Goal: Transaction & Acquisition: Purchase product/service

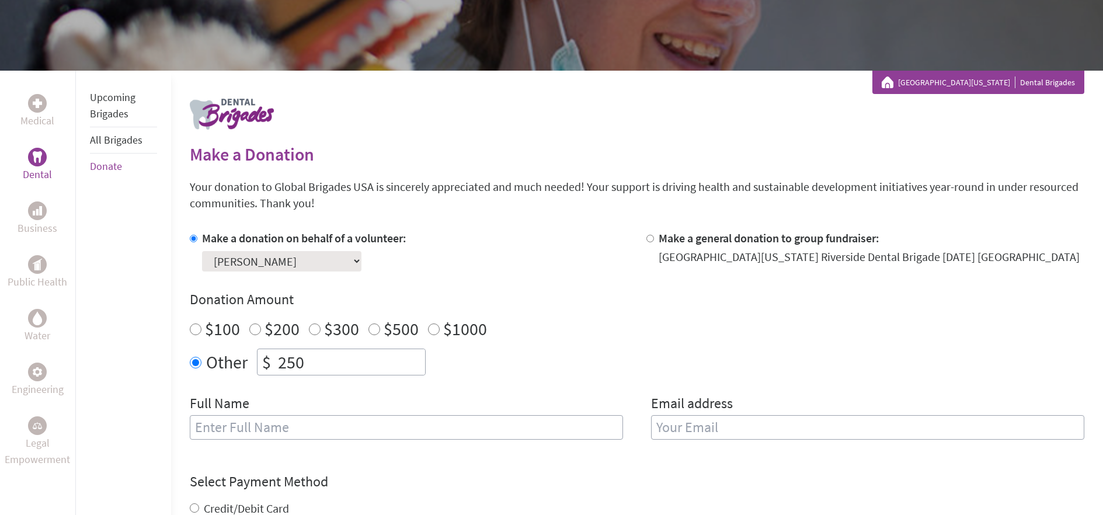
scroll to position [202, 0]
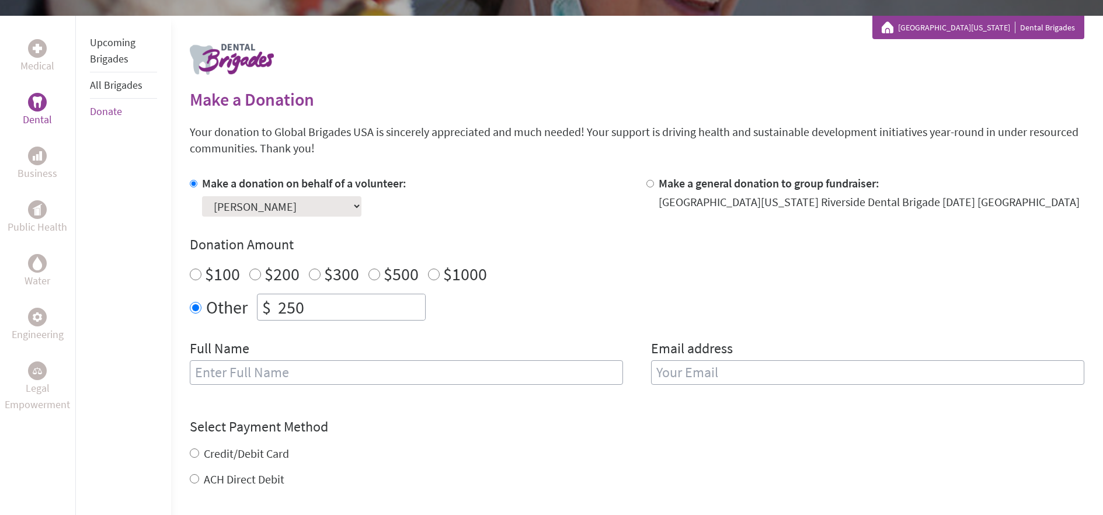
click at [554, 376] on input "text" at bounding box center [406, 372] width 433 height 25
type input "[PERSON_NAME]"
click at [812, 377] on input "email" at bounding box center [867, 372] width 433 height 25
click at [721, 335] on div "Make a donation on behalf of a volunteer: Select a volunteer... [PERSON_NAME] […" at bounding box center [637, 287] width 895 height 224
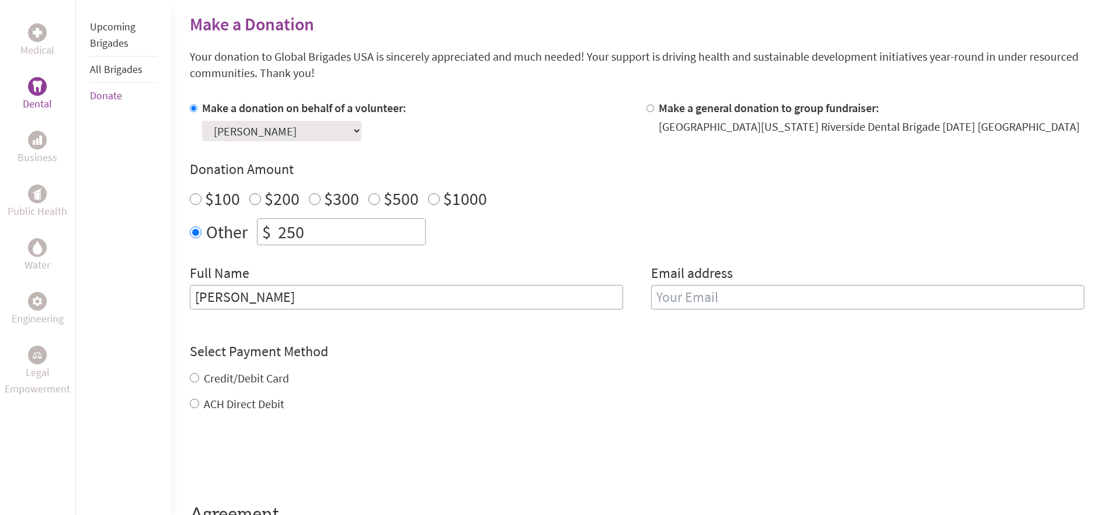
scroll to position [301, 0]
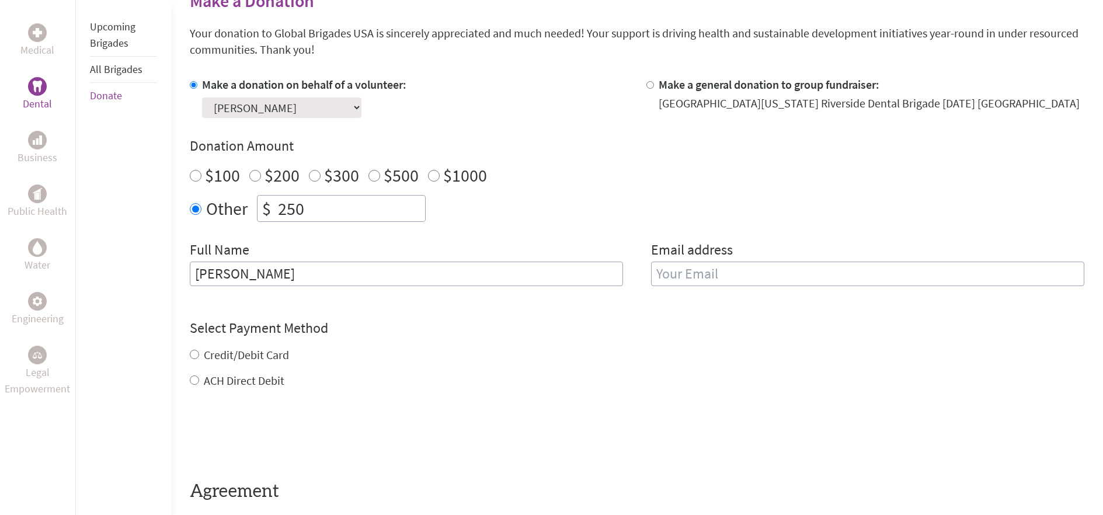
click at [226, 362] on div "Credit/Debit Card" at bounding box center [637, 355] width 895 height 16
click at [239, 356] on label "Credit/Debit Card" at bounding box center [246, 354] width 85 height 15
click at [199, 356] on input "Credit/Debit Card" at bounding box center [194, 354] width 9 height 9
radio input "true"
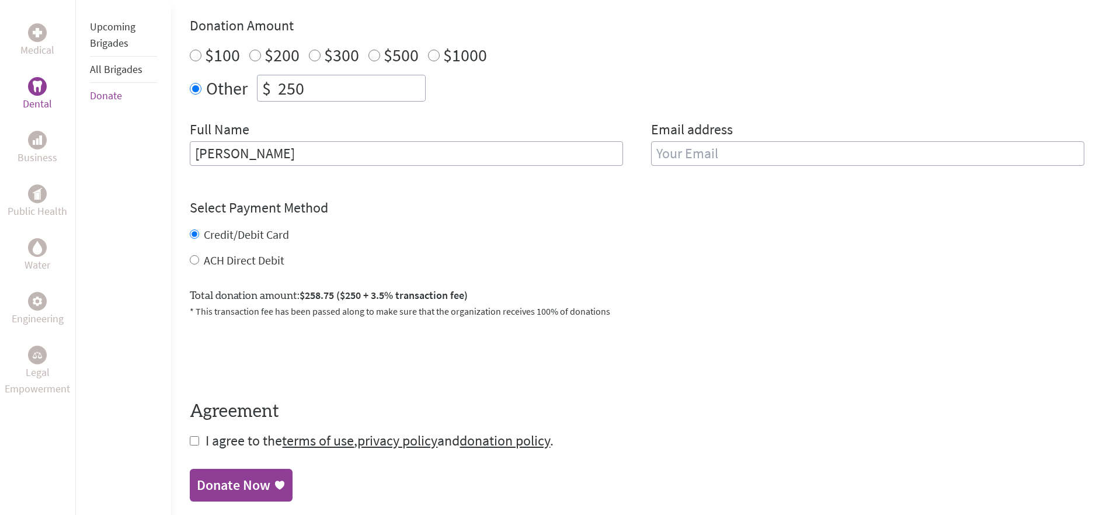
scroll to position [423, 0]
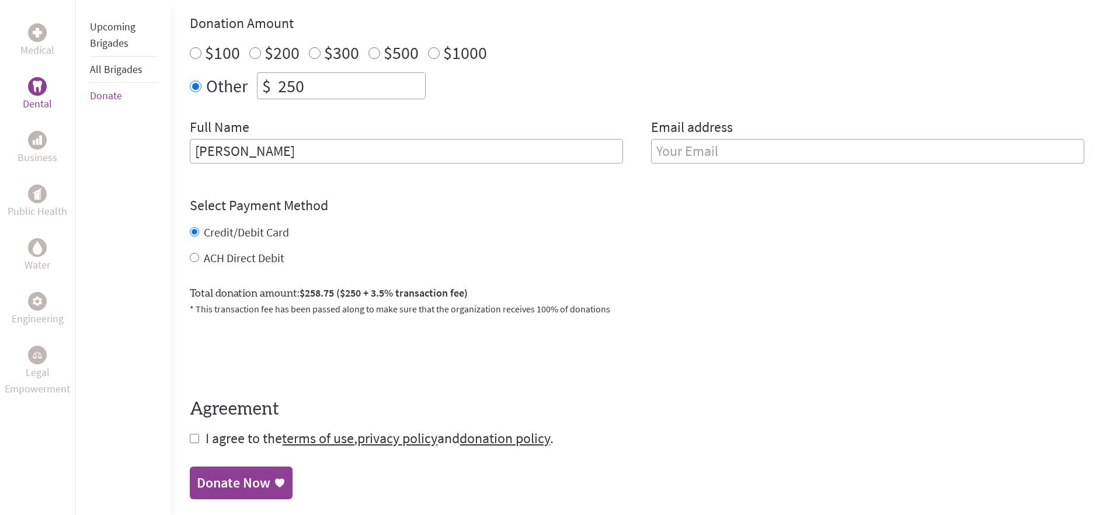
click at [255, 262] on label "ACH Direct Debit" at bounding box center [244, 258] width 81 height 15
click at [199, 262] on input "ACH Direct Debit" at bounding box center [194, 257] width 9 height 9
radio input "true"
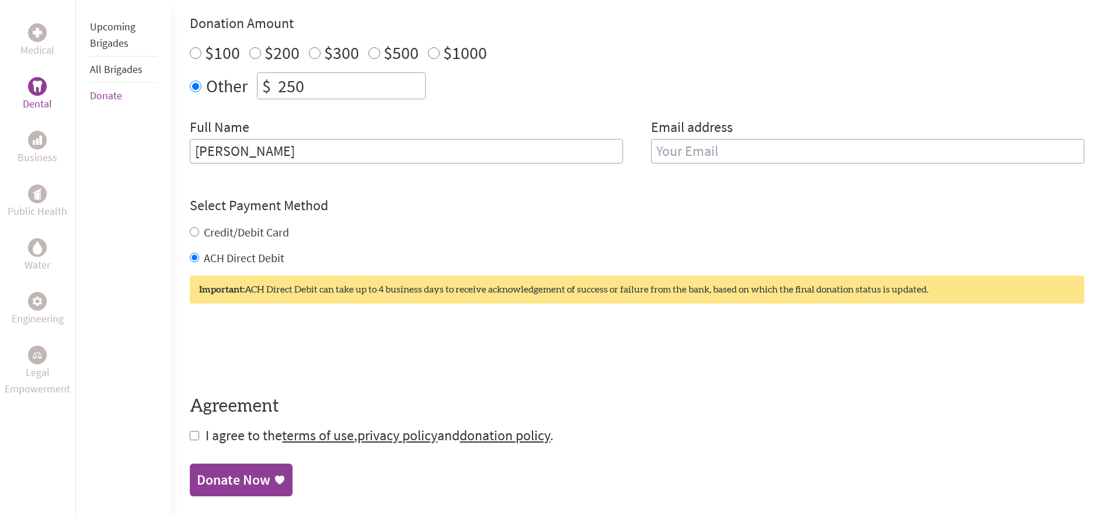
click at [257, 236] on label "Credit/Debit Card" at bounding box center [246, 232] width 85 height 15
click at [199, 236] on input "Credit/Debit Card" at bounding box center [194, 231] width 9 height 9
radio input "true"
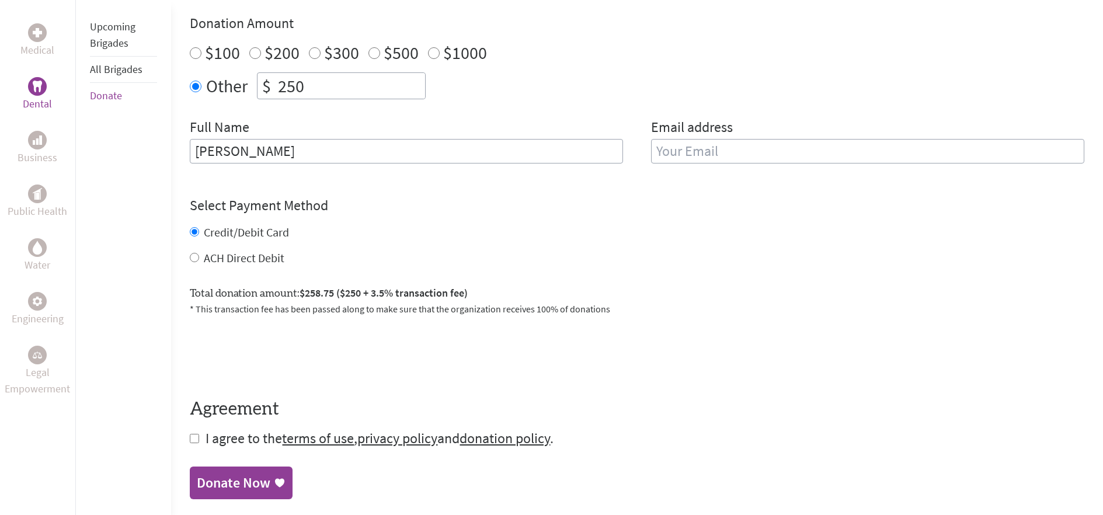
click at [404, 259] on div "ACH Direct Debit" at bounding box center [637, 258] width 895 height 16
click at [404, 264] on div "ACH Direct Debit" at bounding box center [637, 258] width 895 height 16
drag, startPoint x: 553, startPoint y: 318, endPoint x: 545, endPoint y: 311, distance: 10.4
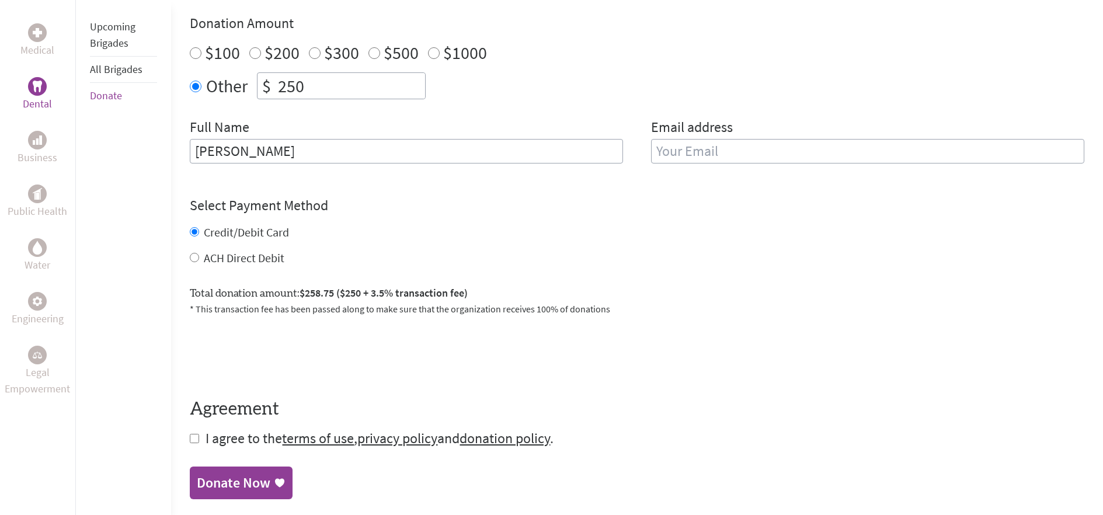
click at [553, 318] on form "Make a donation on behalf of a volunteer: Select a volunteer... [PERSON_NAME] […" at bounding box center [637, 201] width 895 height 494
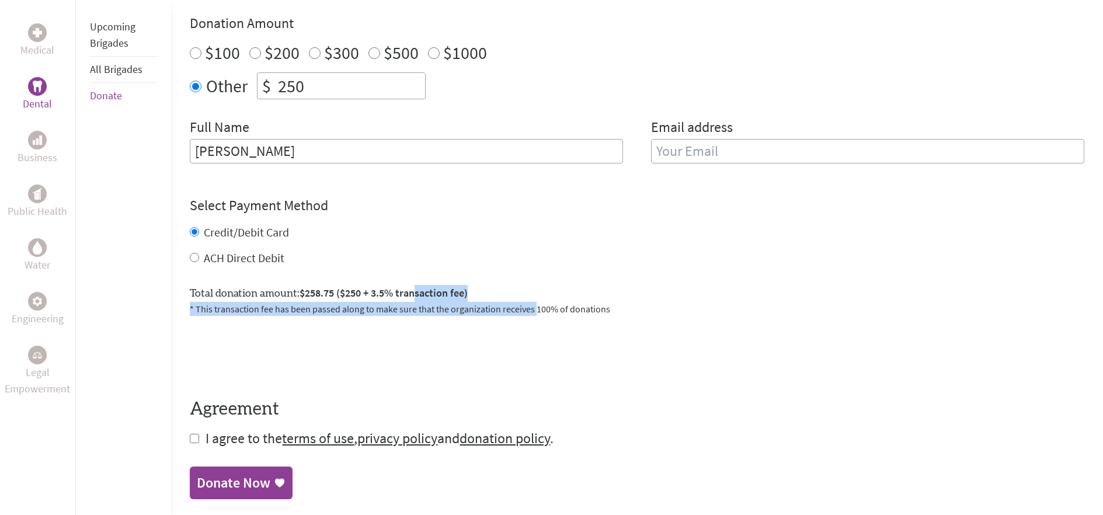
drag, startPoint x: 514, startPoint y: 303, endPoint x: 416, endPoint y: 294, distance: 97.9
click at [416, 294] on div "Total donation amount: $258.75 ($250 + 3.5% transaction fee) * This transaction…" at bounding box center [637, 296] width 895 height 40
click at [416, 294] on span "$258.75 ($250 + 3.5% transaction fee)" at bounding box center [384, 292] width 168 height 13
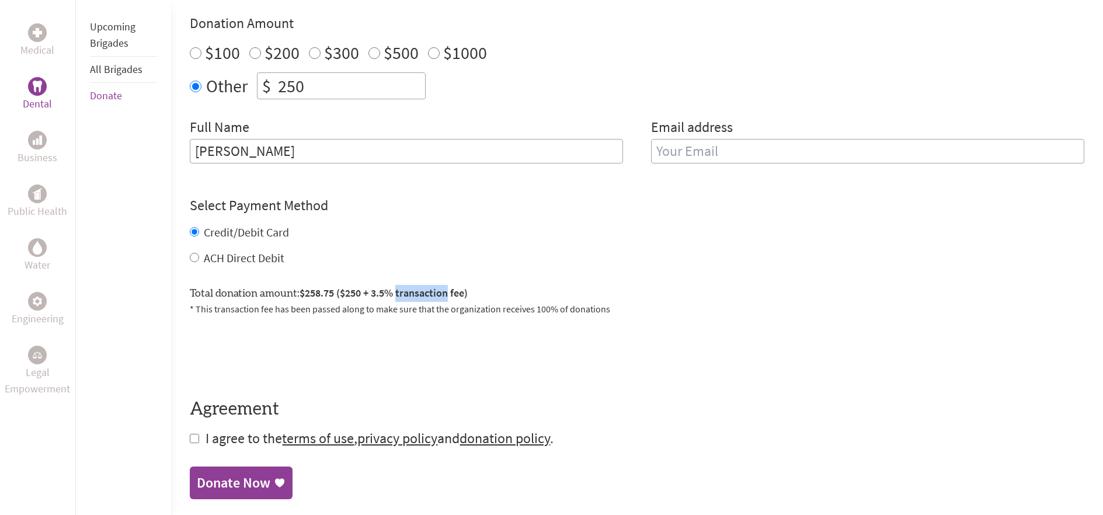
click at [416, 294] on span "$258.75 ($250 + 3.5% transaction fee)" at bounding box center [384, 292] width 168 height 13
click at [417, 294] on span "$258.75 ($250 + 3.5% transaction fee)" at bounding box center [384, 292] width 168 height 13
drag, startPoint x: 418, startPoint y: 294, endPoint x: 426, endPoint y: 294, distance: 8.8
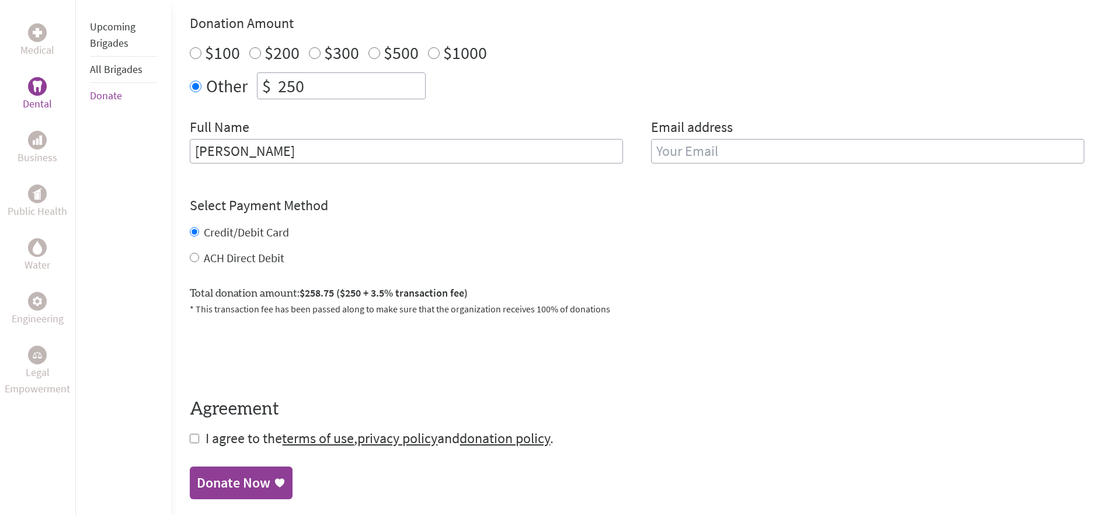
click at [420, 294] on span "$258.75 ($250 + 3.5% transaction fee)" at bounding box center [384, 292] width 168 height 13
click at [426, 294] on span "$258.75 ($250 + 3.5% transaction fee)" at bounding box center [384, 292] width 168 height 13
click at [427, 294] on span "$258.75 ($250 + 3.5% transaction fee)" at bounding box center [384, 292] width 168 height 13
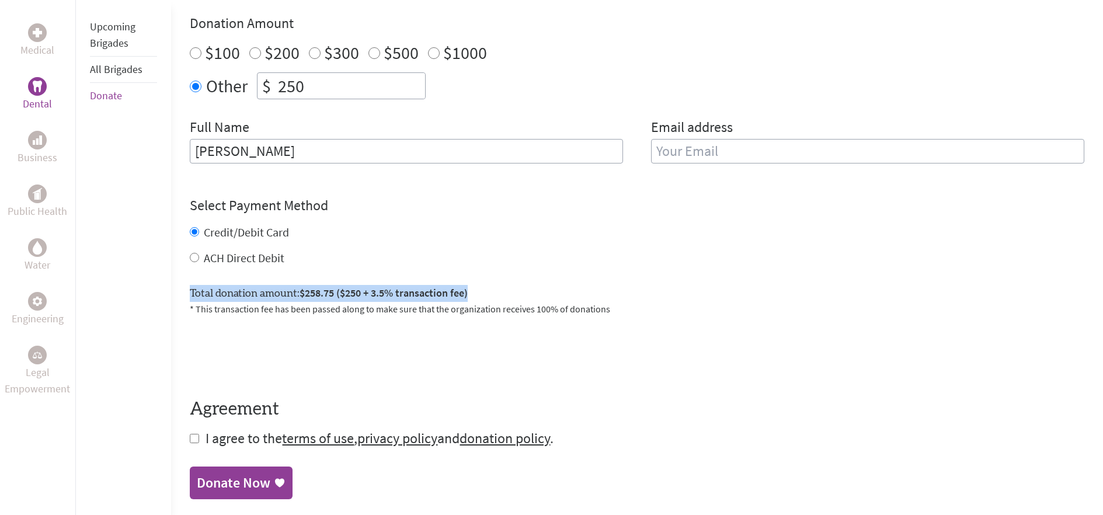
drag, startPoint x: 483, startPoint y: 292, endPoint x: 183, endPoint y: 293, distance: 299.6
click at [183, 293] on div "Medical Dental Business Public Health Water Engineering Legal Empowerment Upcom…" at bounding box center [551, 156] width 1103 height 724
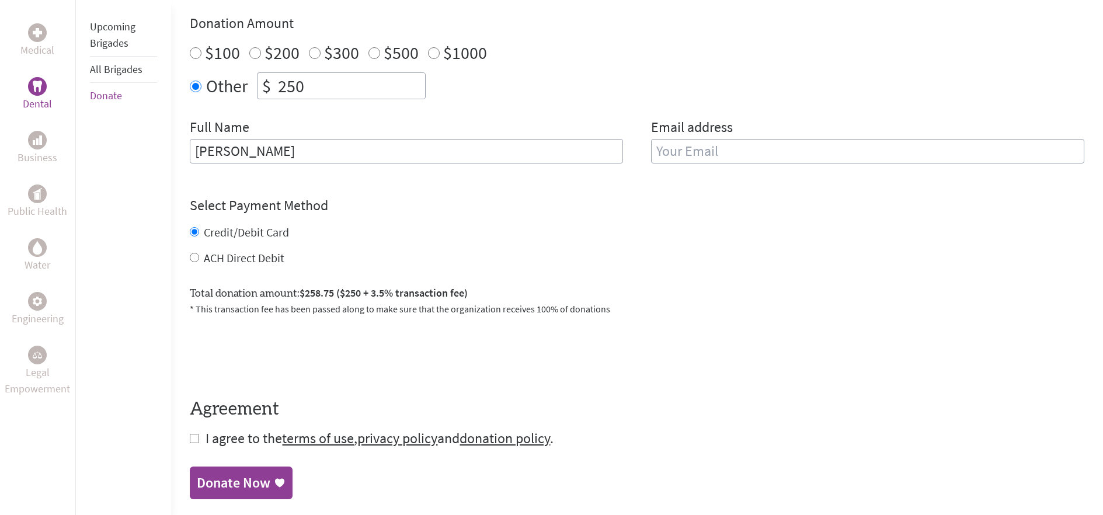
click at [183, 293] on div "Medical Dental Business Public Health Water Engineering Legal Empowerment Upcom…" at bounding box center [551, 156] width 1103 height 724
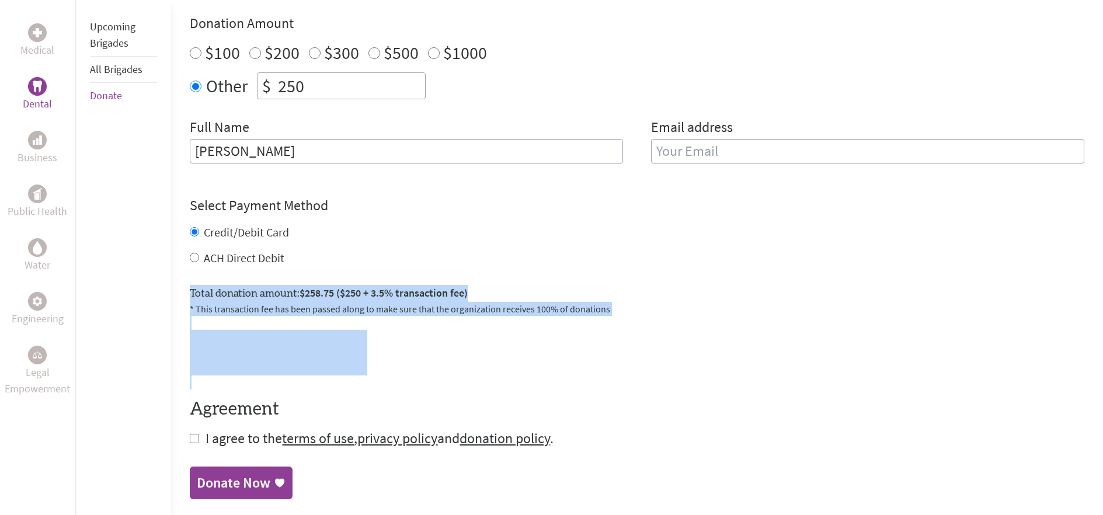
drag, startPoint x: 184, startPoint y: 293, endPoint x: 663, endPoint y: 387, distance: 488.0
click at [663, 387] on div "Medical Dental Business Public Health Water Engineering Legal Empowerment Upcom…" at bounding box center [551, 156] width 1103 height 724
click at [663, 387] on form "Make a donation on behalf of a volunteer: Select a volunteer... [PERSON_NAME] […" at bounding box center [637, 201] width 895 height 494
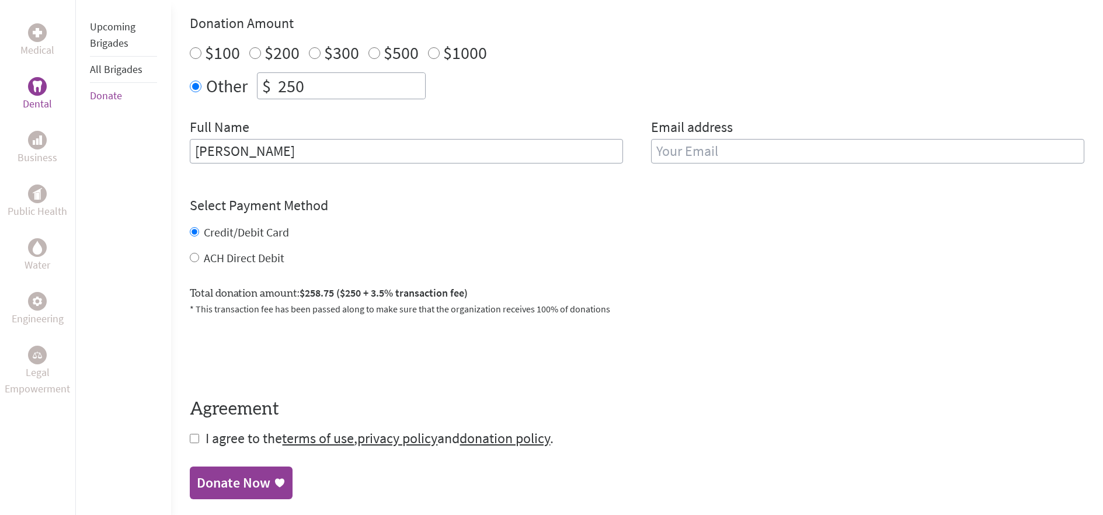
click at [662, 386] on form "Make a donation on behalf of a volunteer: Select a volunteer... [PERSON_NAME] […" at bounding box center [637, 201] width 895 height 494
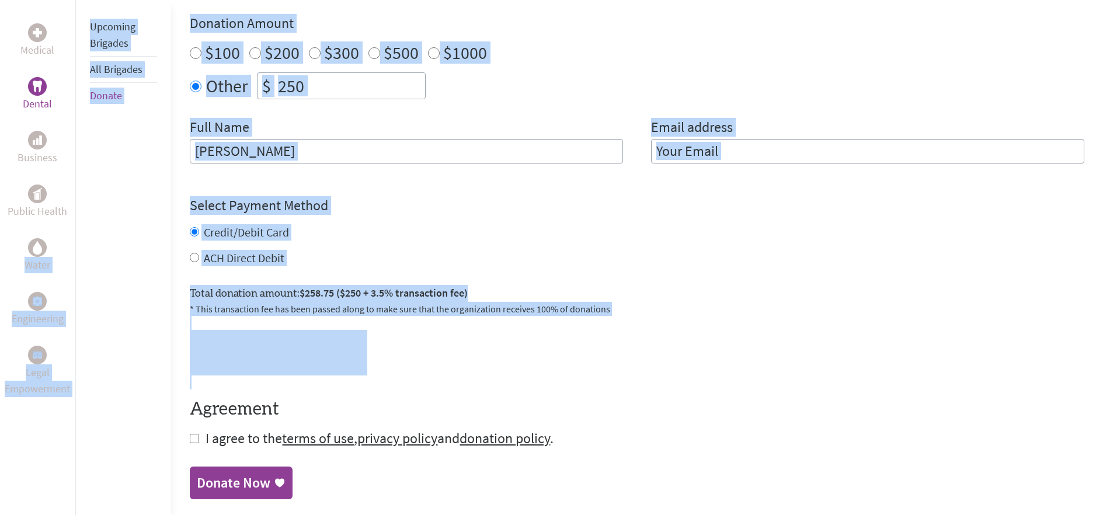
drag, startPoint x: 662, startPoint y: 386, endPoint x: 55, endPoint y: 256, distance: 620.0
click at [54, 255] on div "Medical Dental Business Public Health Water Engineering Legal Empowerment Upcom…" at bounding box center [551, 156] width 1103 height 724
click at [190, 278] on div "Total donation amount: $258.75 ($250 + 3.5% transaction fee) * This transaction…" at bounding box center [637, 296] width 895 height 40
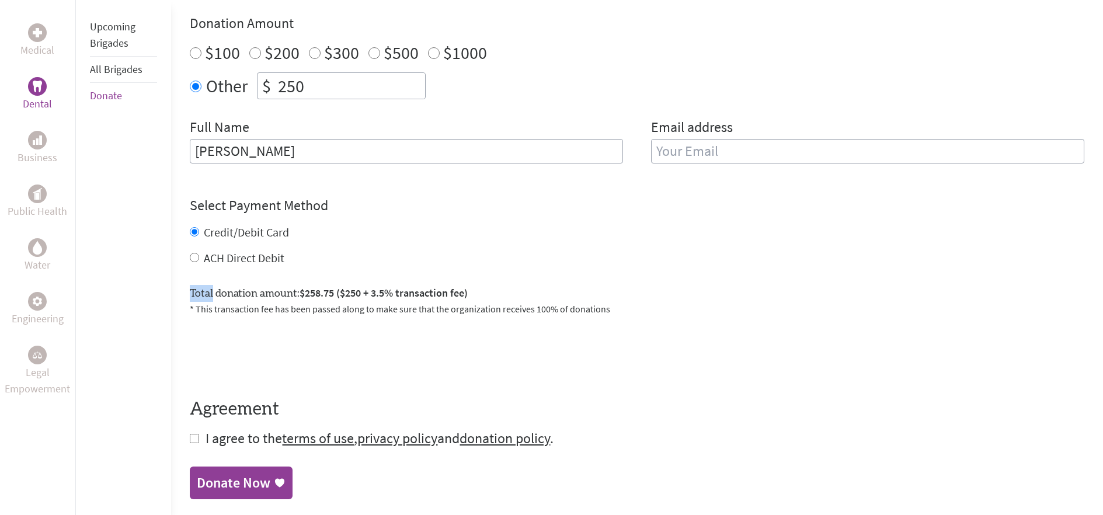
drag, startPoint x: 191, startPoint y: 279, endPoint x: 197, endPoint y: 281, distance: 6.8
click at [192, 279] on div "Total donation amount: $258.75 ($250 + 3.5% transaction fee) * This transaction…" at bounding box center [637, 296] width 895 height 40
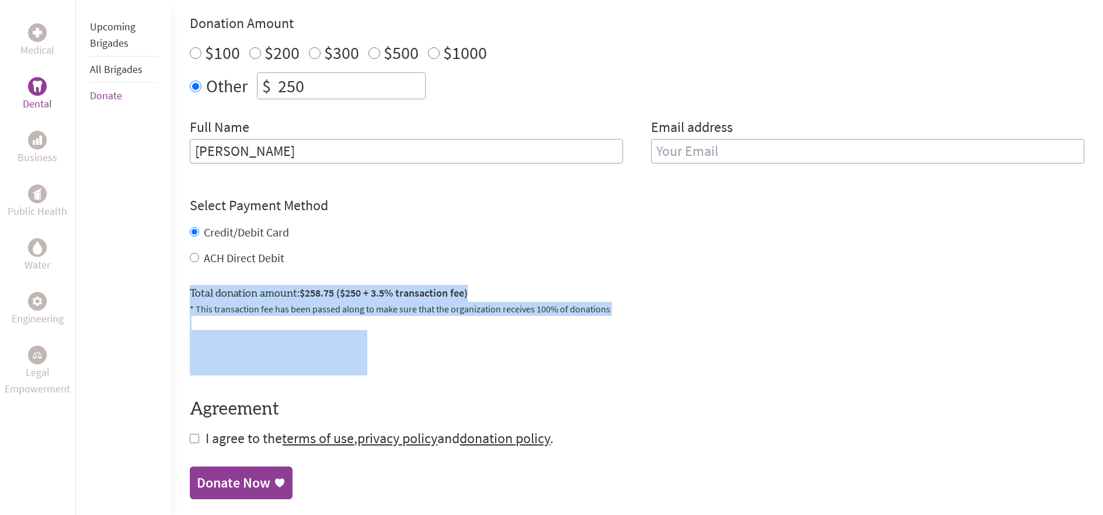
drag, startPoint x: 197, startPoint y: 281, endPoint x: 494, endPoint y: 360, distance: 307.0
click at [488, 360] on form "Make a donation on behalf of a volunteer: Select a volunteer... [PERSON_NAME] […" at bounding box center [637, 201] width 895 height 494
click at [494, 360] on div at bounding box center [637, 353] width 895 height 46
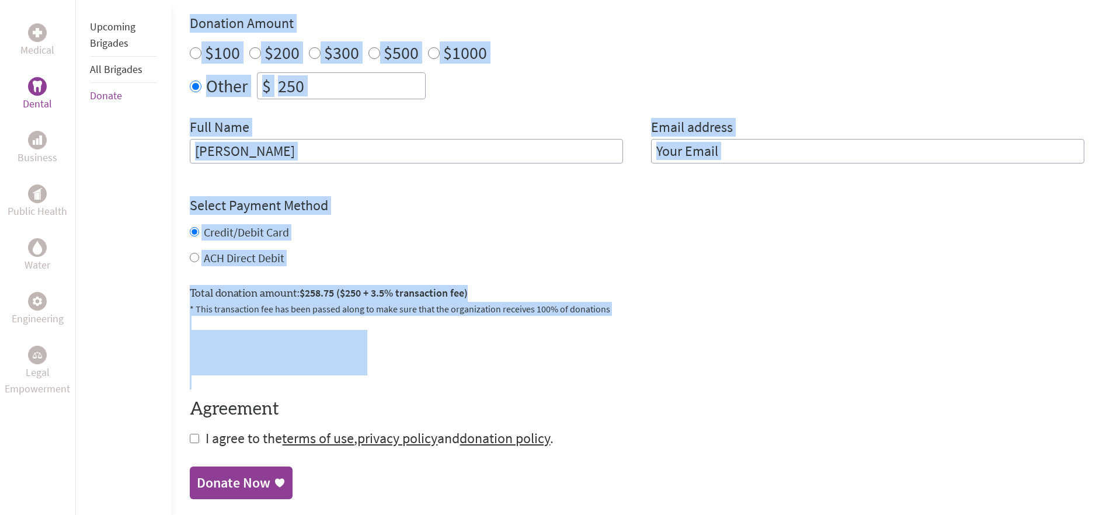
drag, startPoint x: 494, startPoint y: 360, endPoint x: 130, endPoint y: 276, distance: 373.3
click at [107, 271] on div "Medical Dental Business Public Health Water Engineering Legal Empowerment Upcom…" at bounding box center [551, 156] width 1103 height 724
click at [130, 276] on div "Upcoming Brigades All Brigades Donate" at bounding box center [123, 257] width 96 height 515
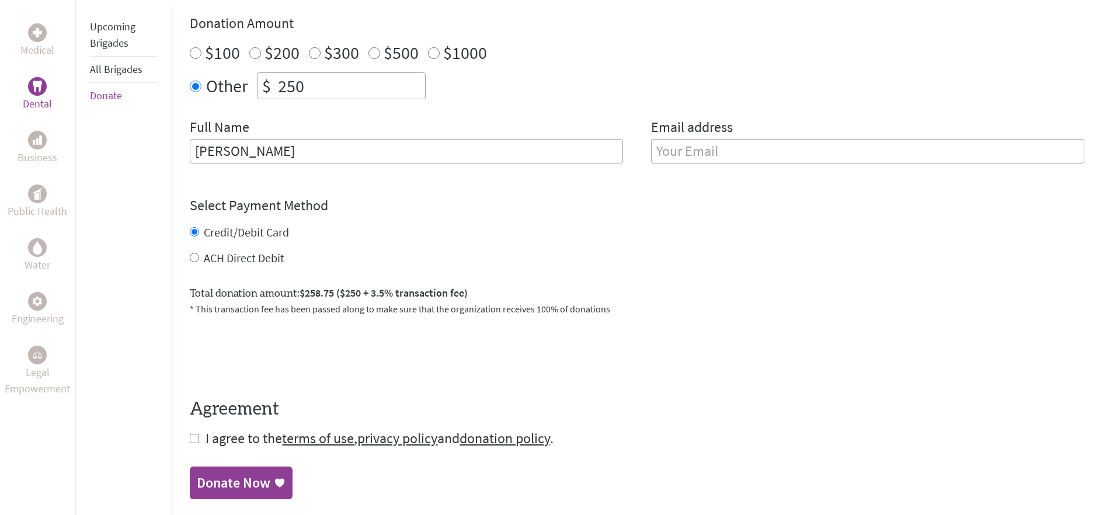
click at [130, 276] on div "Upcoming Brigades All Brigades Donate" at bounding box center [123, 257] width 96 height 515
drag, startPoint x: 130, startPoint y: 276, endPoint x: 427, endPoint y: 363, distance: 309.2
click at [427, 363] on div "Medical Dental Business Public Health Water Engineering Legal Empowerment Upcom…" at bounding box center [551, 156] width 1103 height 724
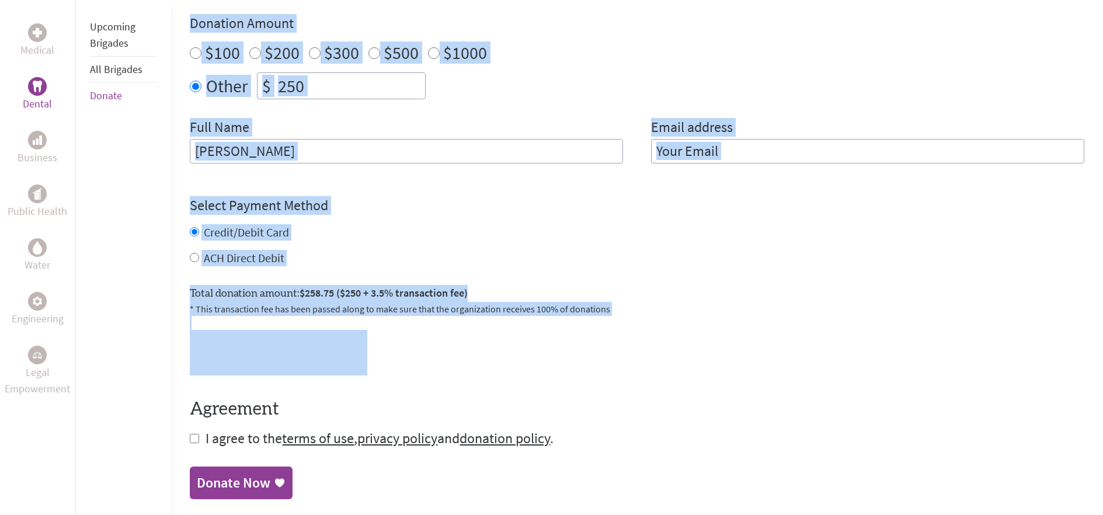
drag, startPoint x: 484, startPoint y: 362, endPoint x: 166, endPoint y: 282, distance: 327.6
click at [166, 282] on div "Medical Dental Business Public Health Water Engineering Legal Empowerment Upcom…" at bounding box center [551, 156] width 1103 height 724
click at [166, 282] on div "Upcoming Brigades All Brigades Donate" at bounding box center [123, 257] width 96 height 515
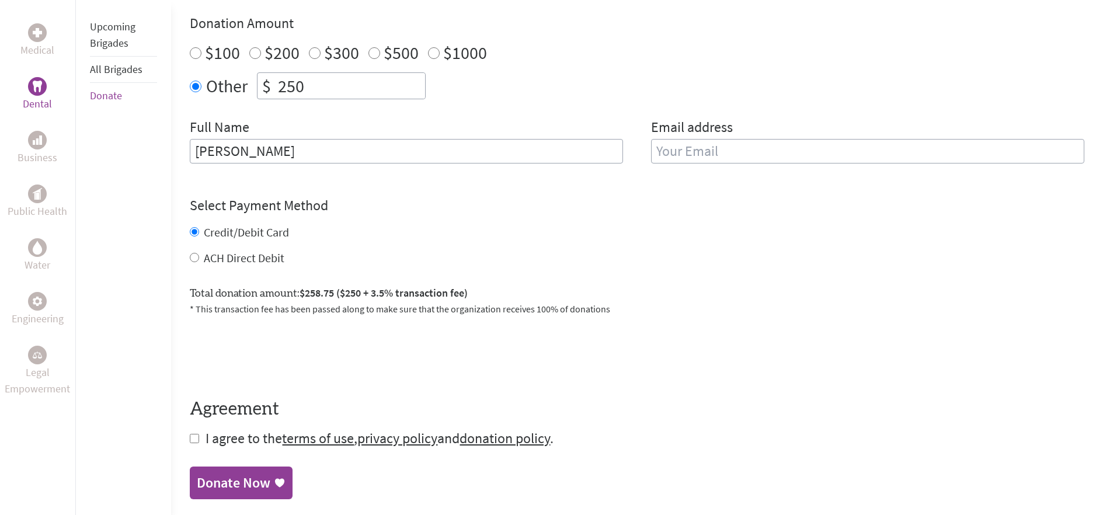
click at [166, 282] on div "Upcoming Brigades All Brigades Donate" at bounding box center [123, 257] width 96 height 515
drag, startPoint x: 166, startPoint y: 282, endPoint x: 461, endPoint y: 352, distance: 303.1
click at [461, 352] on div "Medical Dental Business Public Health Water Engineering Legal Empowerment Upcom…" at bounding box center [551, 156] width 1103 height 724
click at [461, 352] on div at bounding box center [637, 353] width 895 height 46
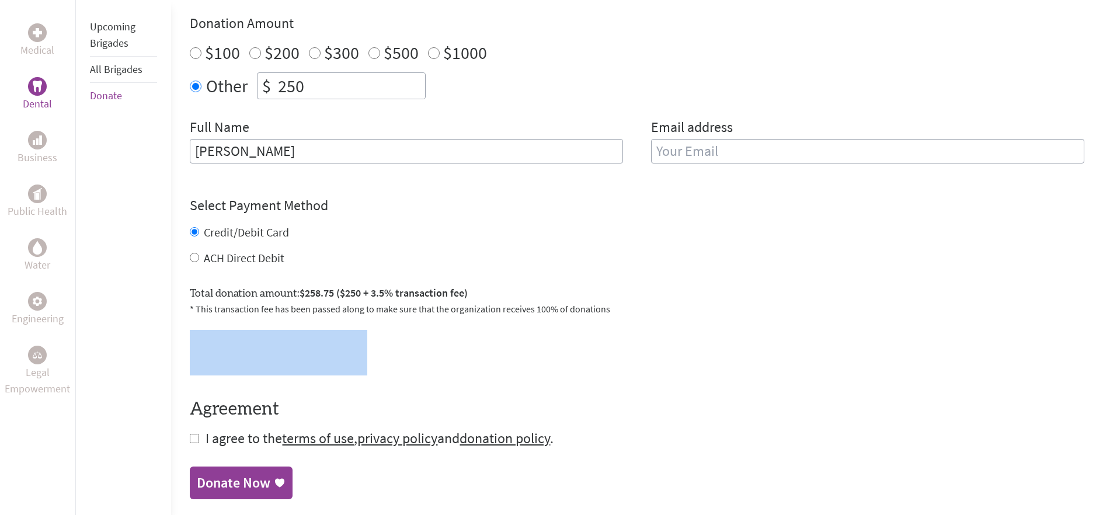
drag, startPoint x: 461, startPoint y: 352, endPoint x: 202, endPoint y: 286, distance: 267.1
click at [205, 286] on form "Make a donation on behalf of a volunteer: Select a volunteer... [PERSON_NAME] […" at bounding box center [637, 201] width 895 height 494
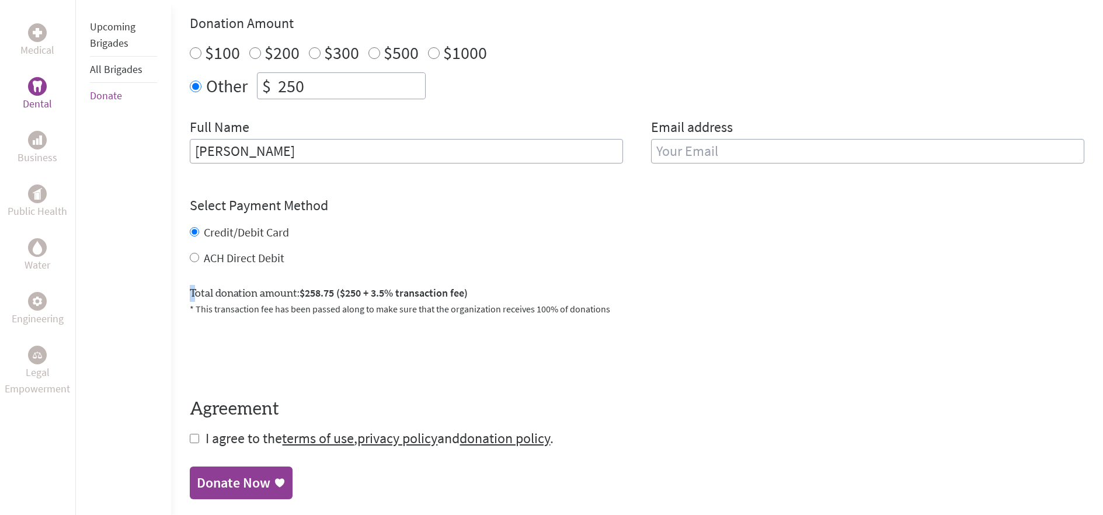
drag, startPoint x: 191, startPoint y: 285, endPoint x: 182, endPoint y: 284, distance: 8.8
click at [191, 285] on label "Total donation amount: $258.75 ($250 + 3.5% transaction fee)" at bounding box center [329, 293] width 278 height 17
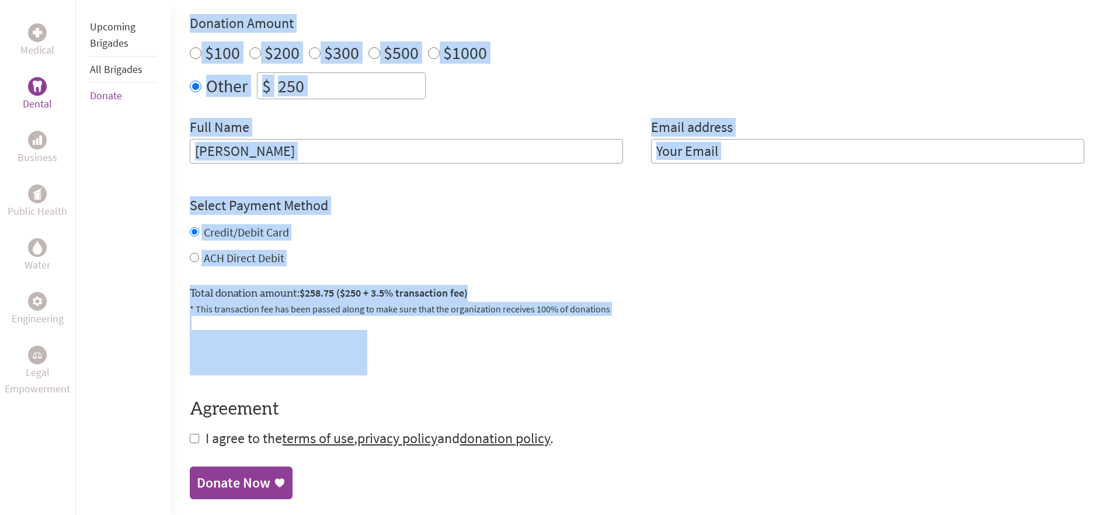
drag, startPoint x: 237, startPoint y: 312, endPoint x: 447, endPoint y: 366, distance: 217.7
click at [447, 366] on div "Medical Dental Business Public Health Water Engineering Legal Empowerment Upcom…" at bounding box center [551, 156] width 1103 height 724
click at [448, 366] on div at bounding box center [637, 353] width 895 height 46
drag, startPoint x: 448, startPoint y: 366, endPoint x: 137, endPoint y: 276, distance: 323.3
click at [137, 276] on div "Medical Dental Business Public Health Water Engineering Legal Empowerment Upcom…" at bounding box center [551, 156] width 1103 height 724
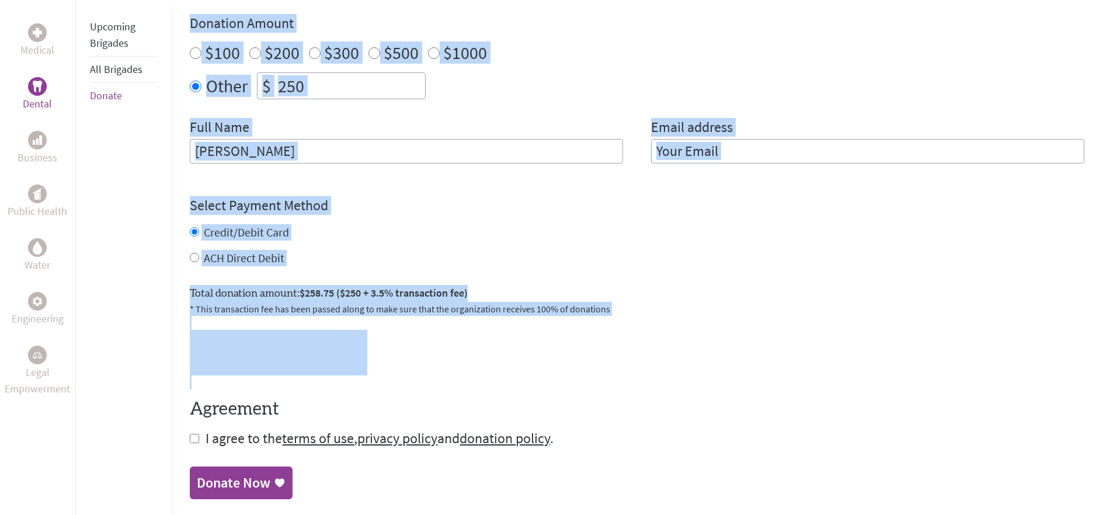
click at [138, 276] on div "Upcoming Brigades All Brigades Donate" at bounding box center [123, 257] width 96 height 515
drag, startPoint x: 152, startPoint y: 279, endPoint x: 475, endPoint y: 363, distance: 334.4
click at [475, 363] on div "Medical Dental Business Public Health Water Engineering Legal Empowerment Upcom…" at bounding box center [551, 156] width 1103 height 724
click at [475, 364] on div at bounding box center [637, 353] width 895 height 46
drag, startPoint x: 476, startPoint y: 364, endPoint x: 140, endPoint y: 271, distance: 349.0
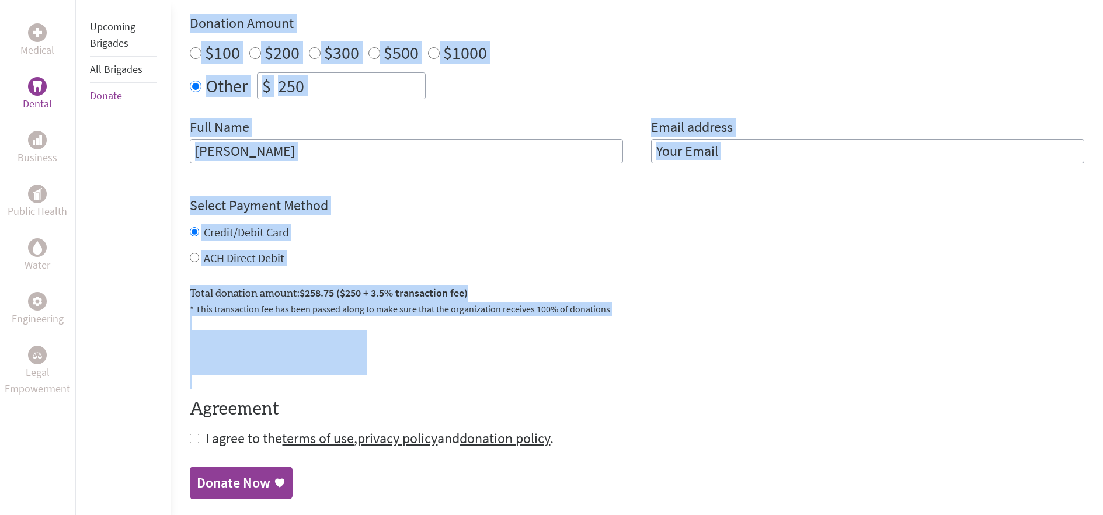
click at [140, 271] on div "Medical Dental Business Public Health Water Engineering Legal Empowerment Upcom…" at bounding box center [551, 156] width 1103 height 724
drag, startPoint x: 140, startPoint y: 271, endPoint x: 149, endPoint y: 274, distance: 9.8
click at [140, 271] on div "Upcoming Brigades All Brigades Donate" at bounding box center [123, 257] width 96 height 515
drag, startPoint x: 149, startPoint y: 274, endPoint x: 579, endPoint y: 399, distance: 447.8
click at [579, 399] on div "Medical Dental Business Public Health Water Engineering Legal Empowerment Upcom…" at bounding box center [551, 156] width 1103 height 724
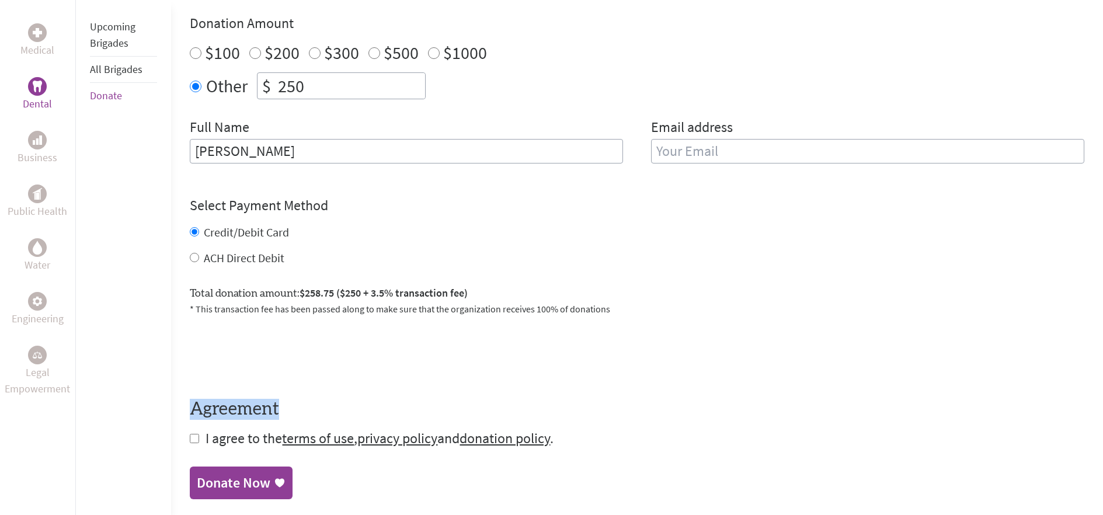
click at [577, 397] on form "Make a donation on behalf of a volunteer: Select a volunteer... [PERSON_NAME] […" at bounding box center [637, 201] width 895 height 494
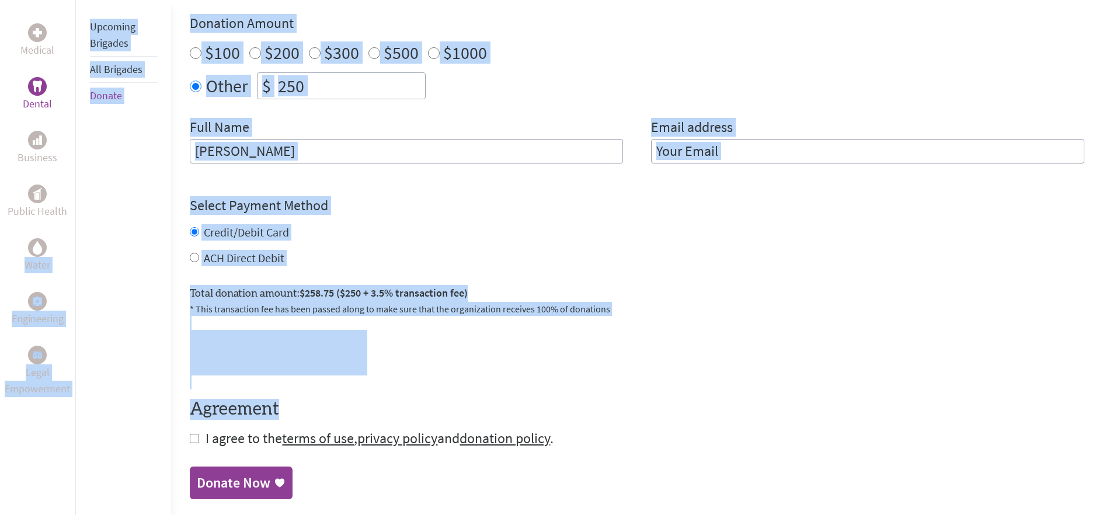
drag, startPoint x: 161, startPoint y: 290, endPoint x: 68, endPoint y: 274, distance: 94.9
click at [24, 269] on div "Medical Dental Business Public Health Water Engineering Legal Empowerment Upcom…" at bounding box center [551, 156] width 1103 height 724
click at [432, 346] on div at bounding box center [637, 353] width 895 height 46
